Goal: Task Accomplishment & Management: Manage account settings

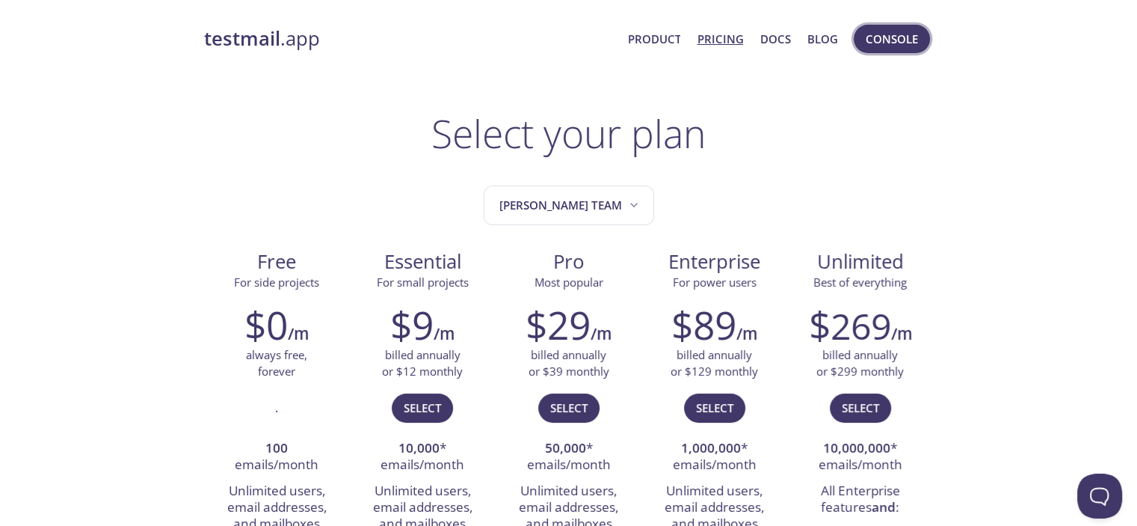
click at [894, 41] on span "Console" at bounding box center [892, 38] width 52 height 19
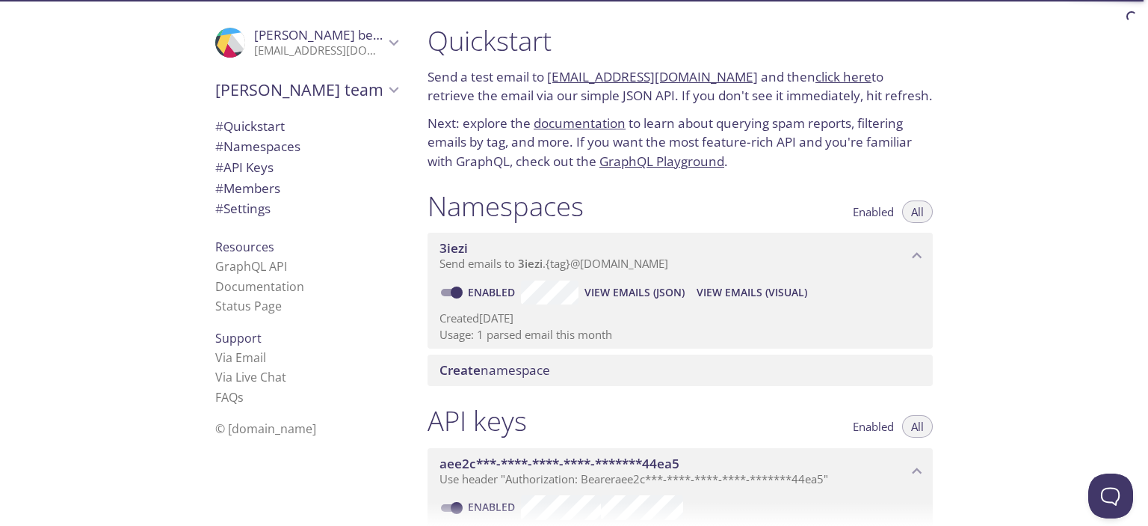
click at [323, 83] on span "[PERSON_NAME] team" at bounding box center [299, 89] width 169 height 21
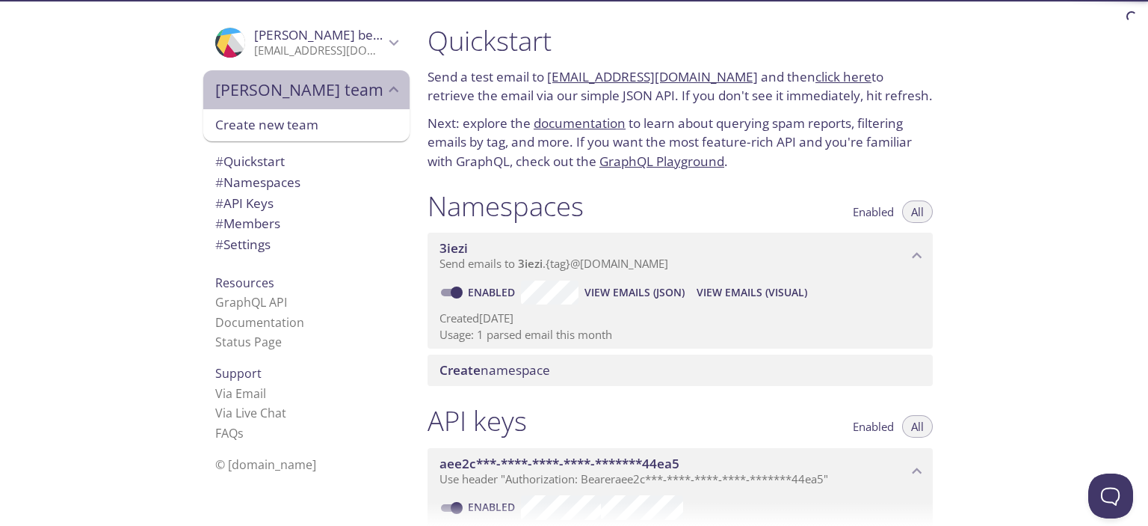
click at [326, 86] on span "[PERSON_NAME] team" at bounding box center [299, 89] width 169 height 21
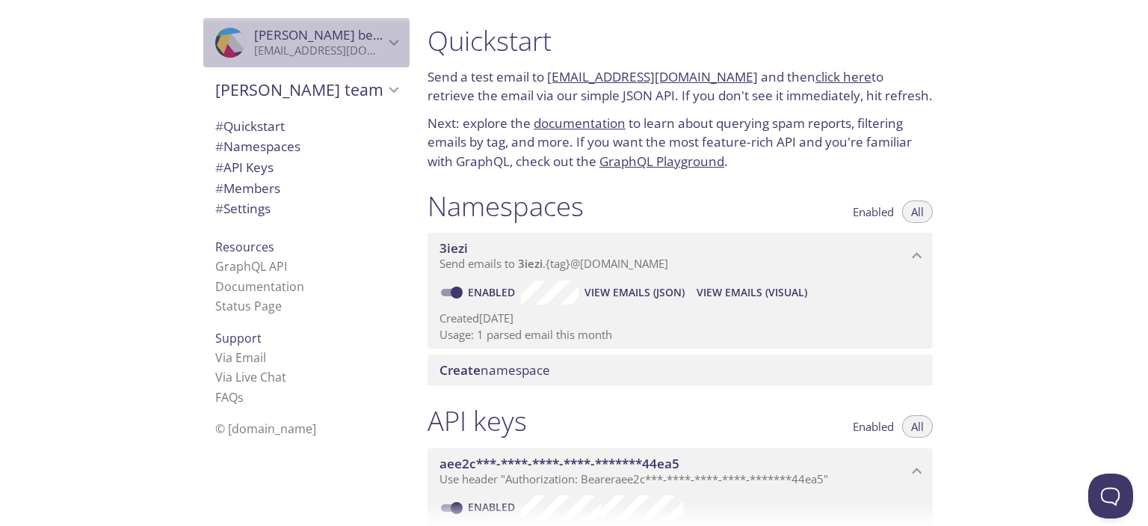
click at [365, 41] on span "[PERSON_NAME]" at bounding box center [319, 35] width 130 height 16
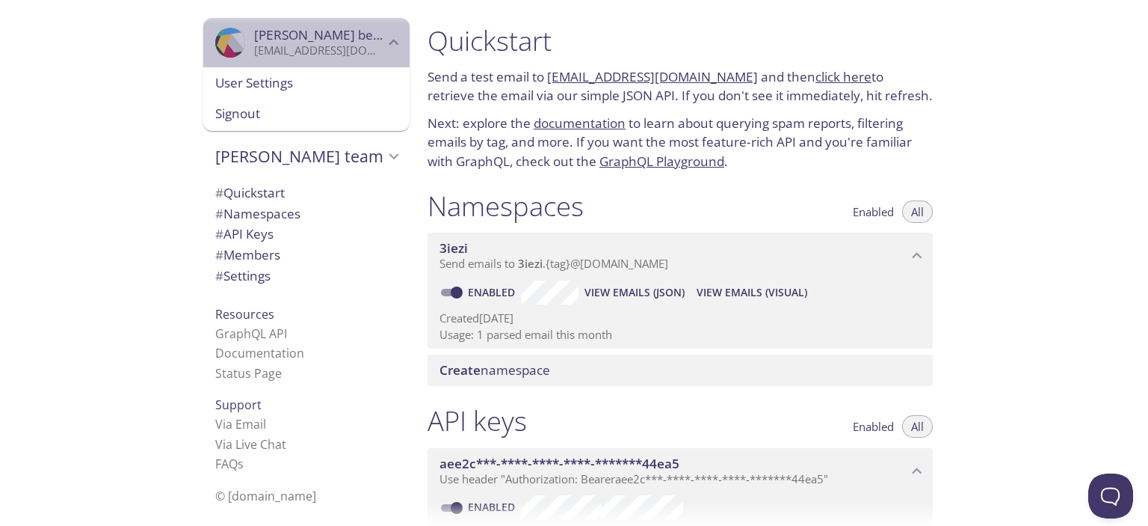
click at [369, 46] on p "[EMAIL_ADDRESS][DOMAIN_NAME]" at bounding box center [319, 50] width 130 height 15
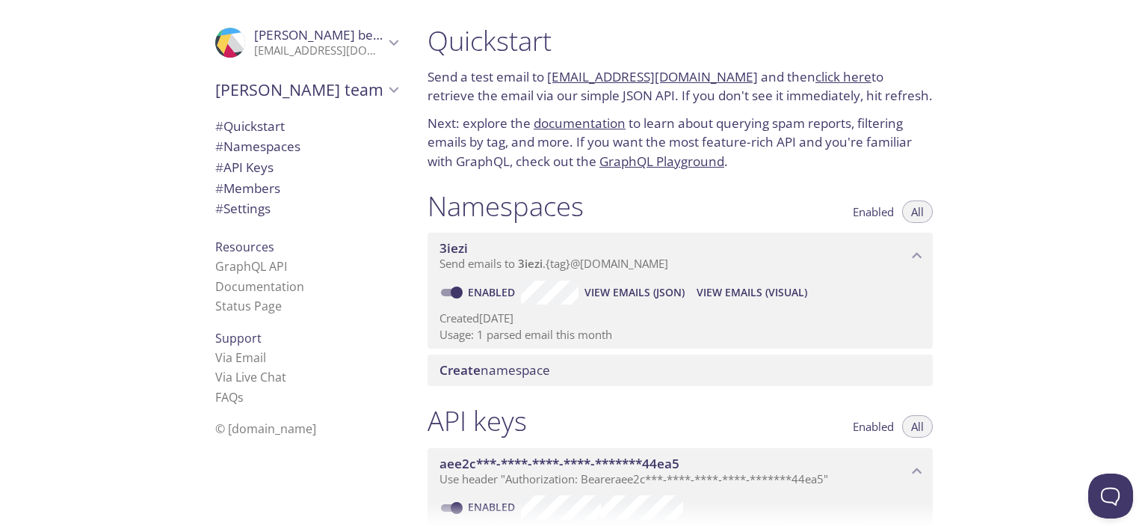
click at [664, 265] on span "Send emails to 3iezi . {tag} @[DOMAIN_NAME]" at bounding box center [554, 263] width 229 height 15
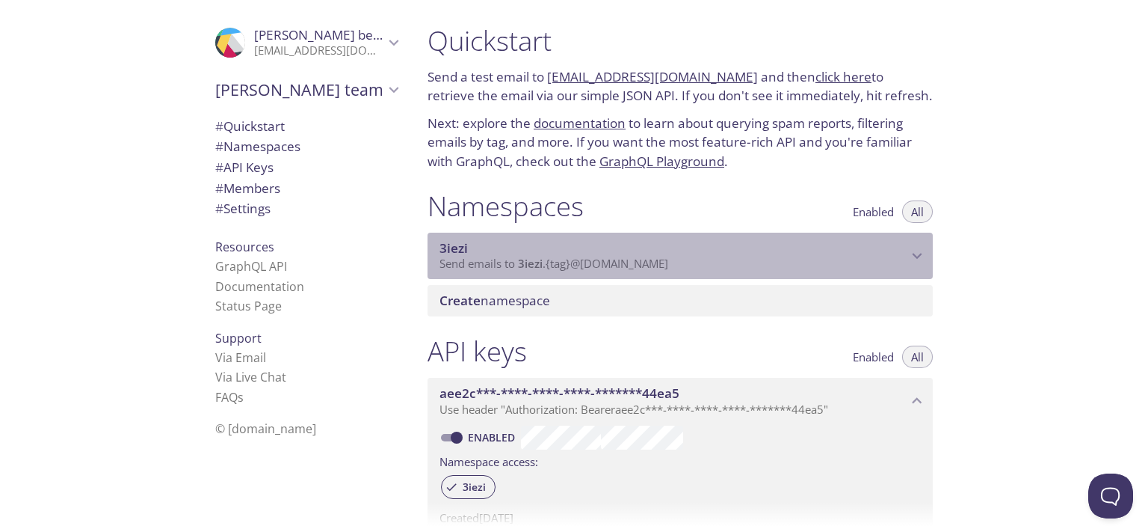
click at [666, 267] on span "Send emails to 3iezi . {tag} @[DOMAIN_NAME]" at bounding box center [554, 263] width 229 height 15
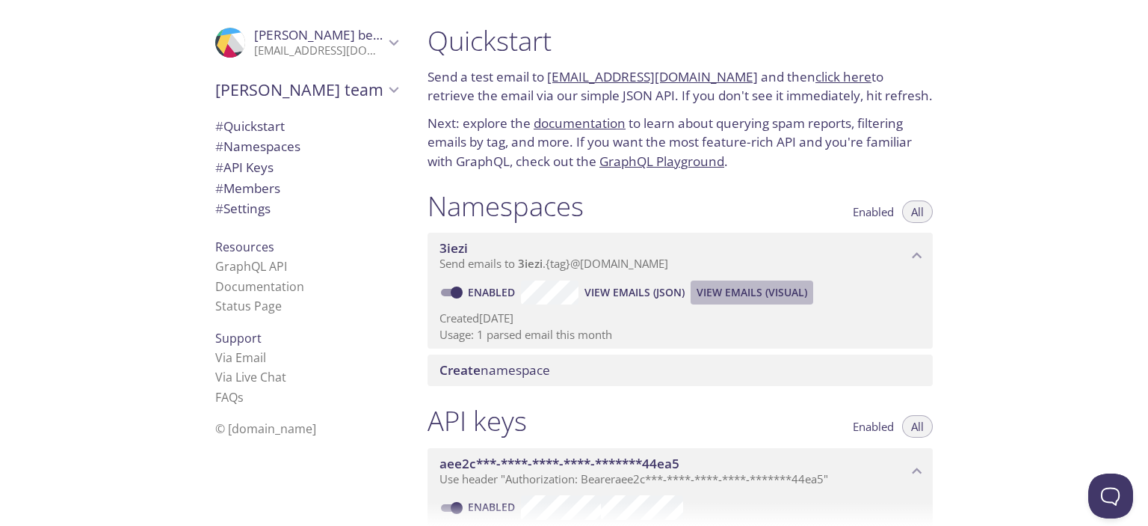
click at [749, 289] on span "View Emails (Visual)" at bounding box center [752, 292] width 111 height 18
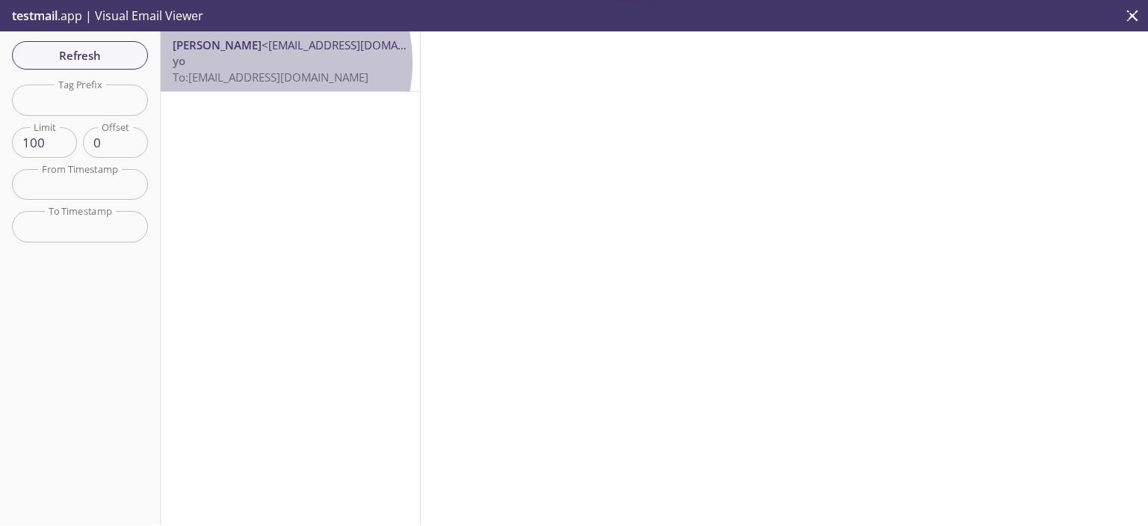
click at [256, 62] on p "yo To: [EMAIL_ADDRESS][DOMAIN_NAME]" at bounding box center [291, 69] width 236 height 32
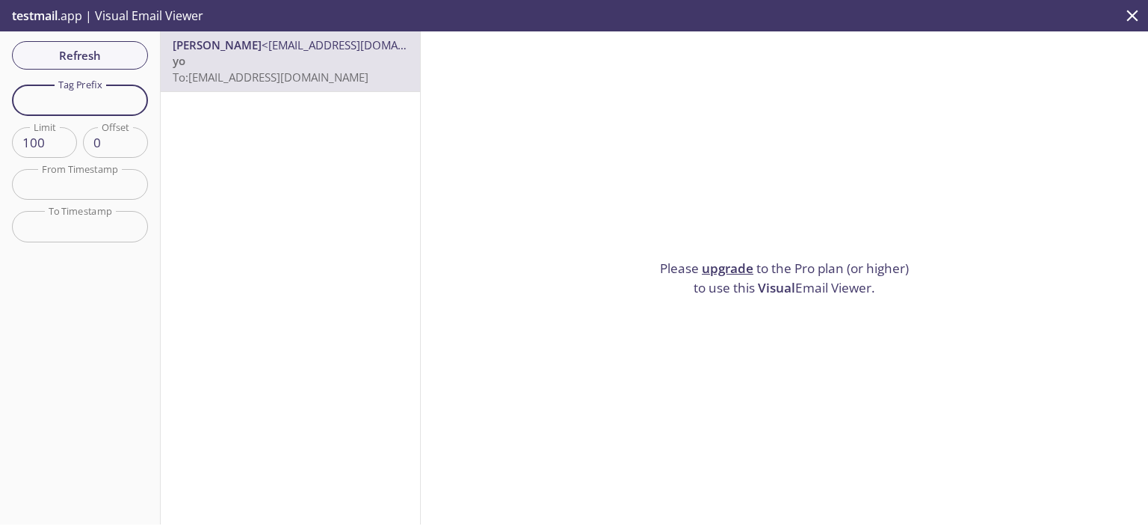
click at [72, 95] on input "text" at bounding box center [80, 99] width 136 height 31
click at [52, 189] on input "text" at bounding box center [80, 184] width 136 height 31
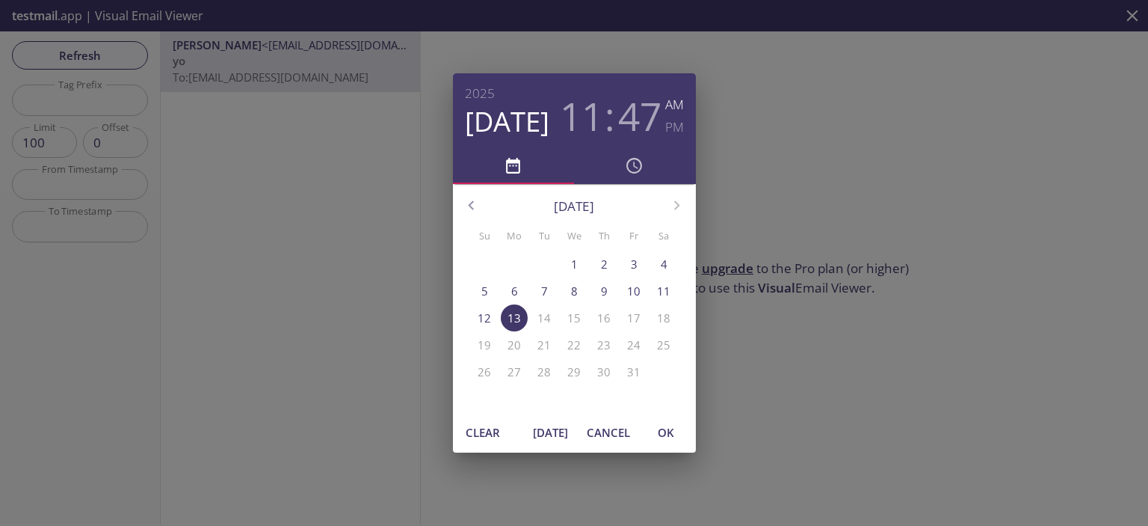
drag, startPoint x: 245, startPoint y: 266, endPoint x: 272, endPoint y: 277, distance: 28.9
click at [253, 270] on div "[DATE] 11 : 47 AM PM [DATE] Su Mo Tu We Th Fr Sa 28 29 30 1 2 3 4 5 6 7 8 9 10 …" at bounding box center [574, 263] width 1148 height 526
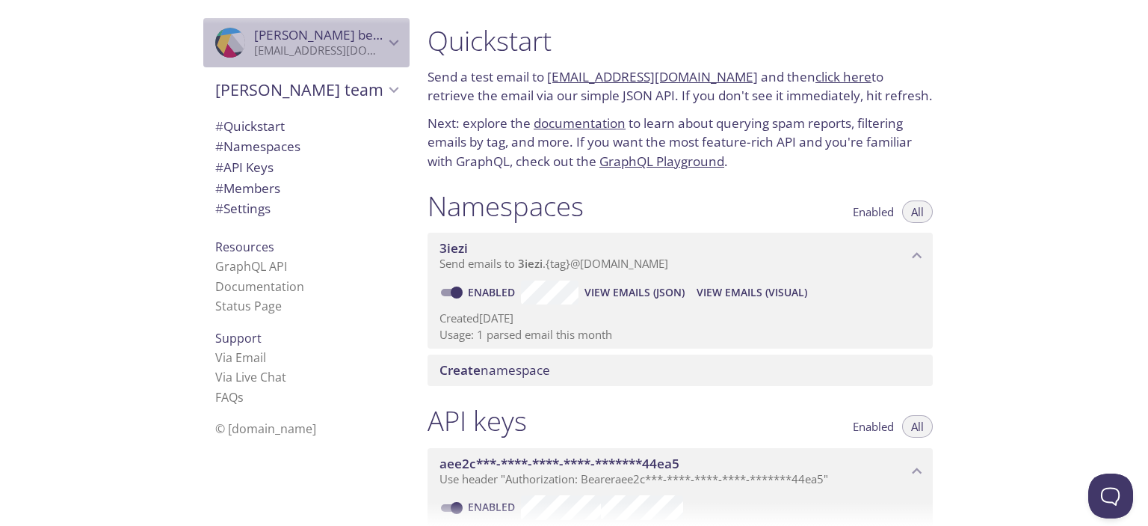
click at [300, 51] on p "[EMAIL_ADDRESS][DOMAIN_NAME]" at bounding box center [319, 50] width 130 height 15
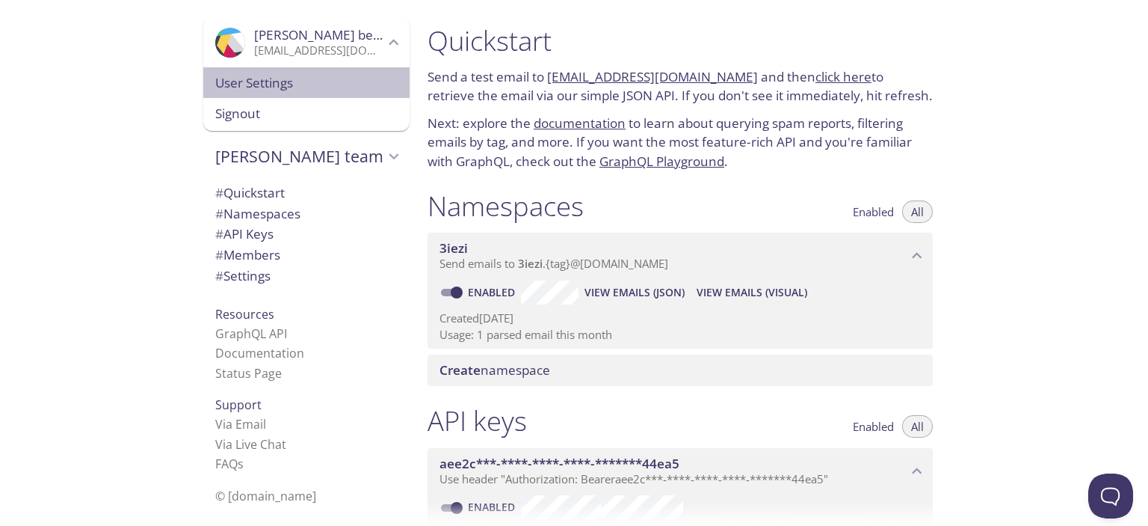
click at [230, 84] on span "User Settings" at bounding box center [306, 82] width 182 height 19
